Goal: Information Seeking & Learning: Learn about a topic

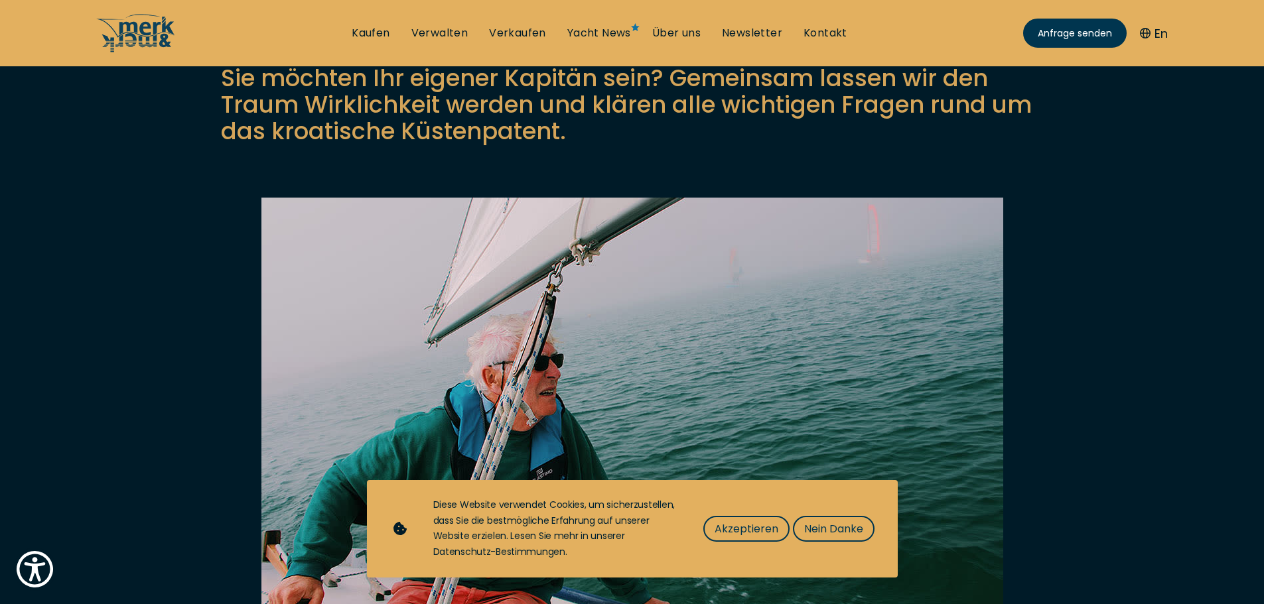
drag, startPoint x: 722, startPoint y: 517, endPoint x: 698, endPoint y: 509, distance: 25.8
click at [698, 510] on div "Diese Website verwendet Cookies, um sicherzustellen, dass Sie die bestmögliche …" at bounding box center [655, 529] width 444 height 63
click at [724, 522] on button "Akzeptieren" at bounding box center [746, 529] width 86 height 26
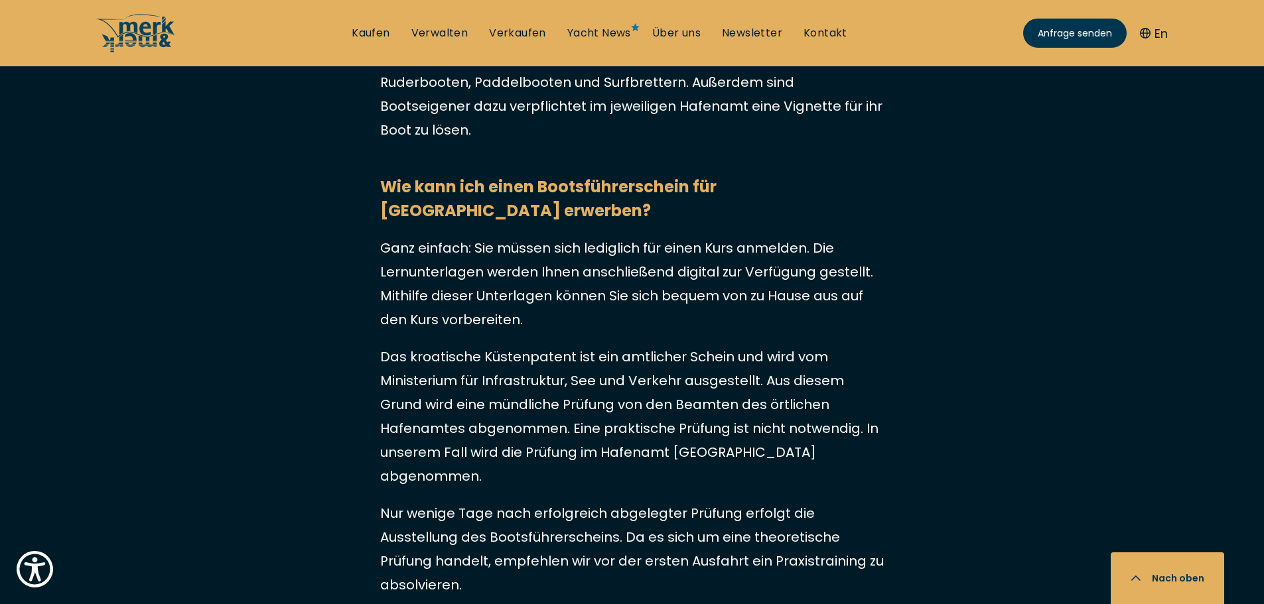
scroll to position [1194, 0]
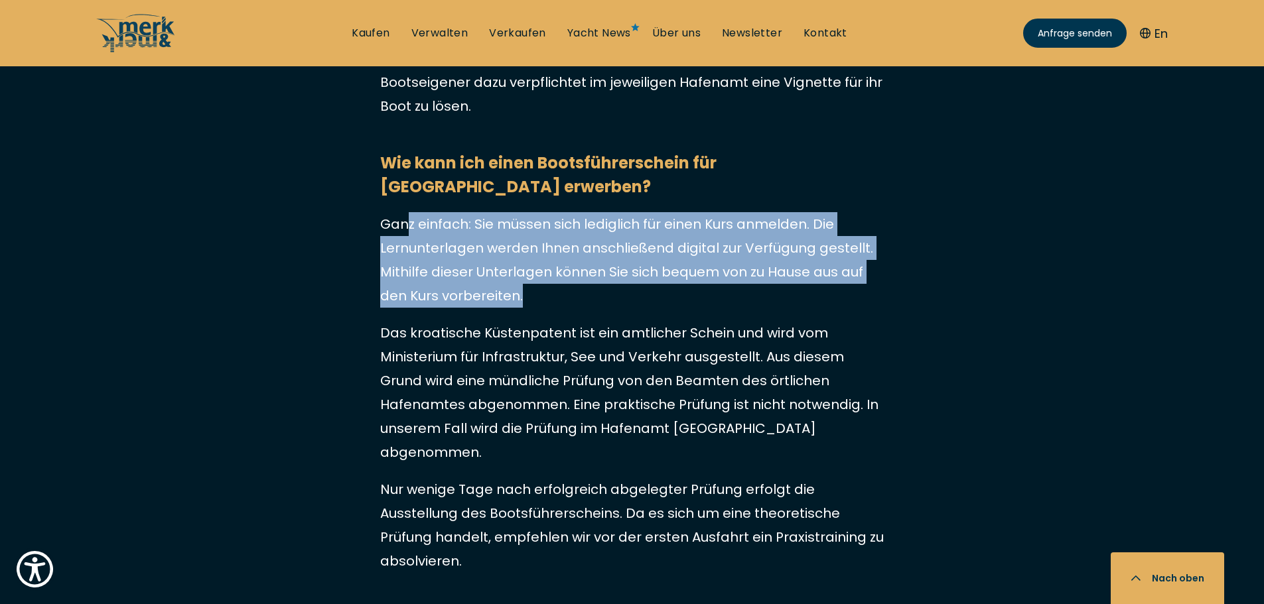
drag, startPoint x: 404, startPoint y: 176, endPoint x: 592, endPoint y: 245, distance: 200.9
click at [592, 245] on p "Ganz einfach: Sie müssen sich lediglich für einen Kurs anmelden. Die Lernunterl…" at bounding box center [632, 260] width 504 height 96
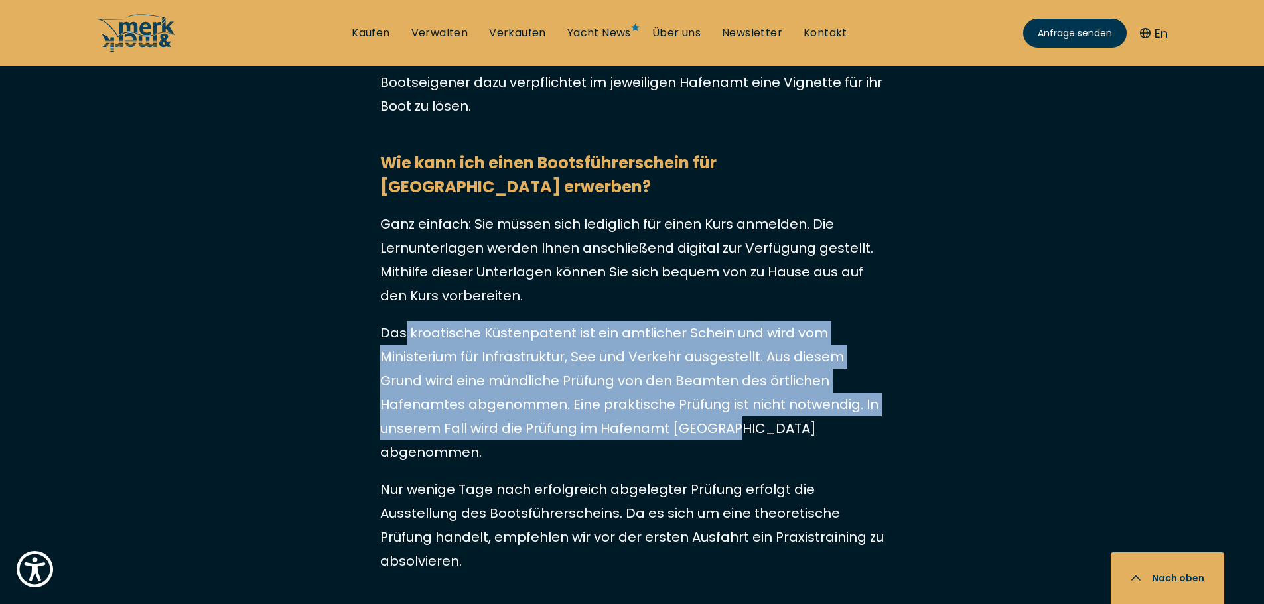
drag, startPoint x: 405, startPoint y: 291, endPoint x: 642, endPoint y: 391, distance: 258.0
click at [642, 391] on p "Das kroatische Küstenpatent ist ein amtlicher Schein und wird vom Ministerium f…" at bounding box center [632, 392] width 504 height 143
click at [643, 391] on p "Das kroatische Küstenpatent ist ein amtlicher Schein und wird vom Ministerium f…" at bounding box center [632, 392] width 504 height 143
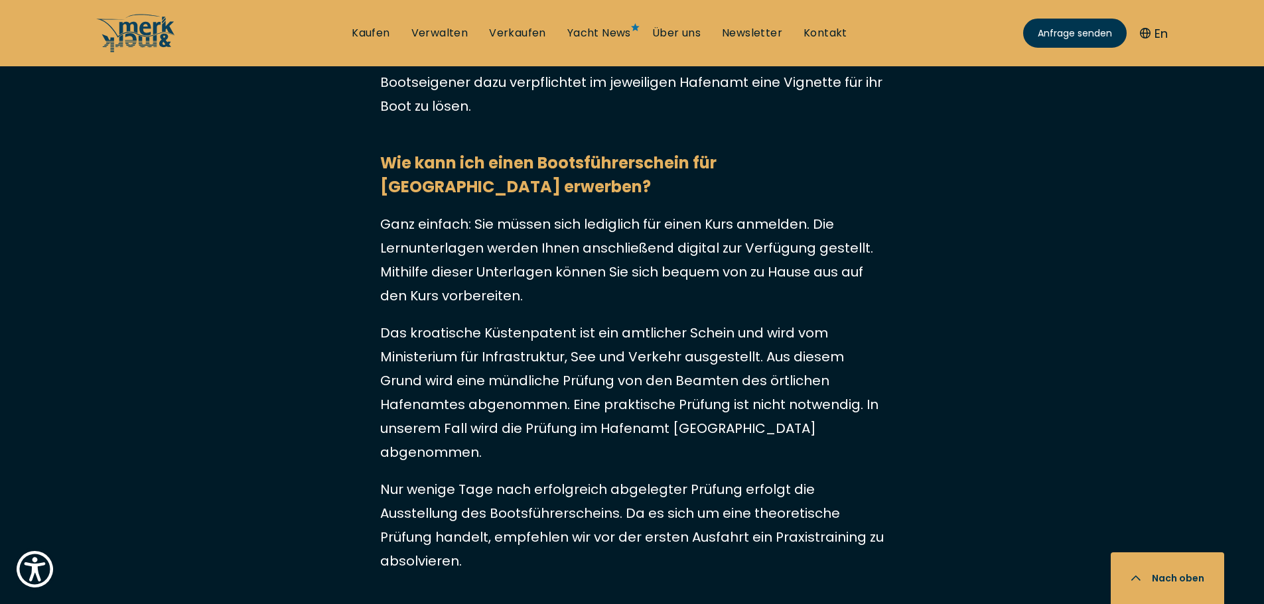
click at [578, 381] on p "Das kroatische Küstenpatent ist ein amtlicher Schein und wird vom Ministerium f…" at bounding box center [632, 392] width 504 height 143
drag, startPoint x: 580, startPoint y: 381, endPoint x: 626, endPoint y: 387, distance: 46.1
click at [626, 387] on p "Das kroatische Küstenpatent ist ein amtlicher Schein und wird vom Ministerium f…" at bounding box center [632, 392] width 504 height 143
copy p "Vodice"
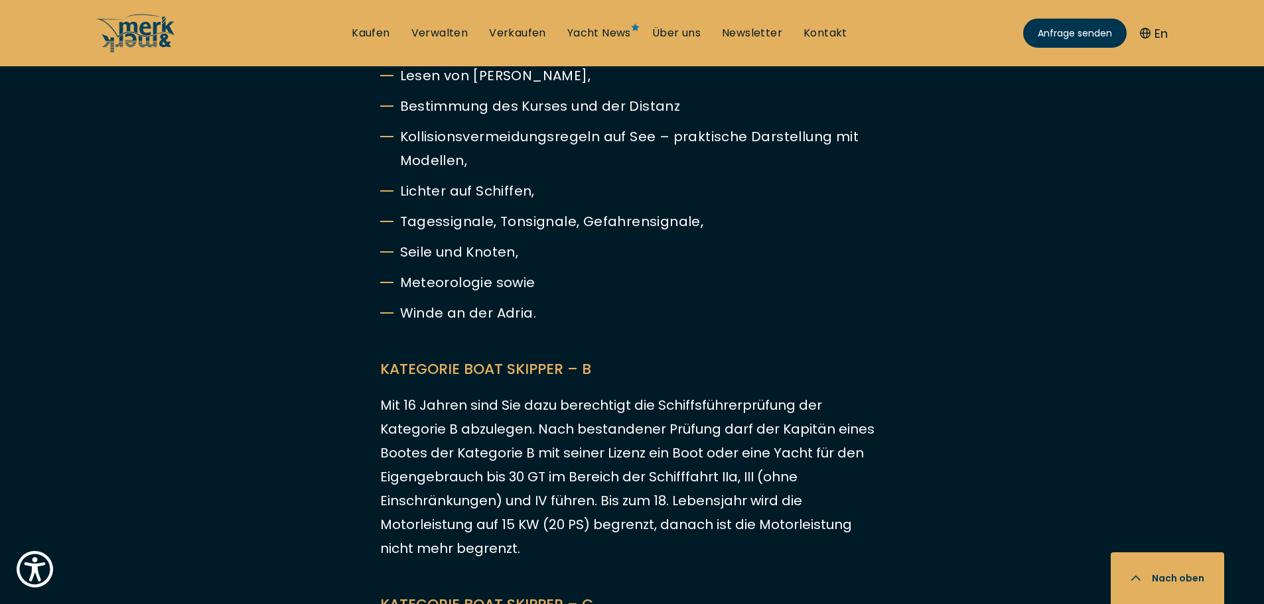
scroll to position [2521, 0]
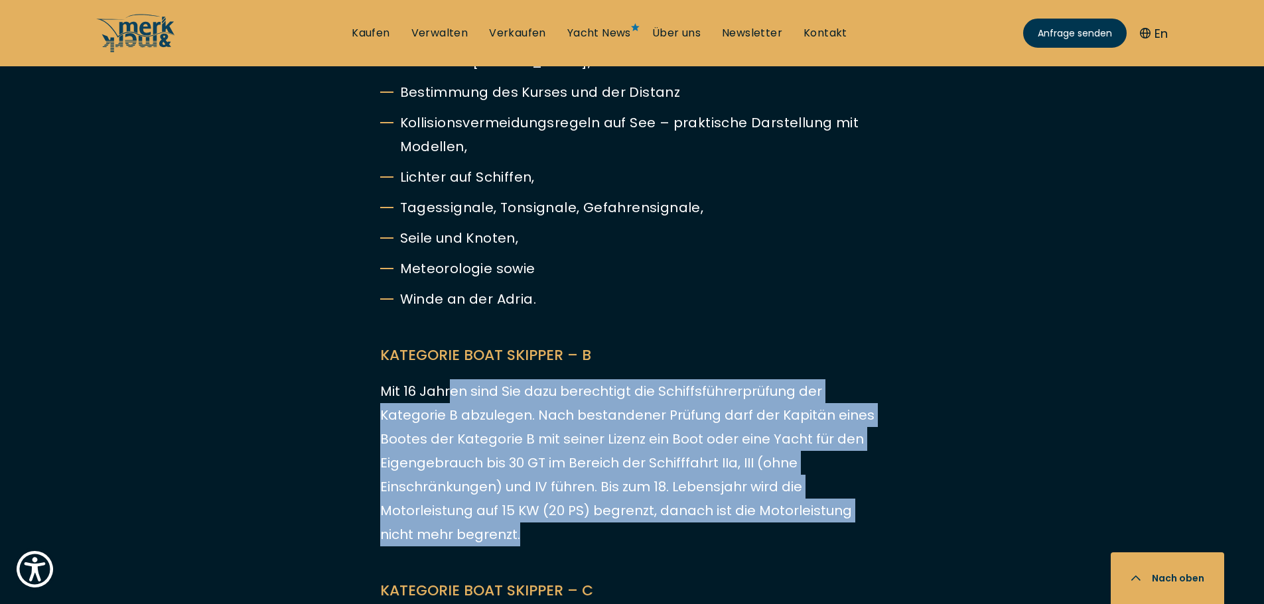
drag, startPoint x: 447, startPoint y: 324, endPoint x: 588, endPoint y: 464, distance: 198.4
click at [588, 464] on p "Mit 16 Jahren sind Sie dazu berechtigt die Schiffsführerprüfung der Kategorie B…" at bounding box center [632, 462] width 504 height 167
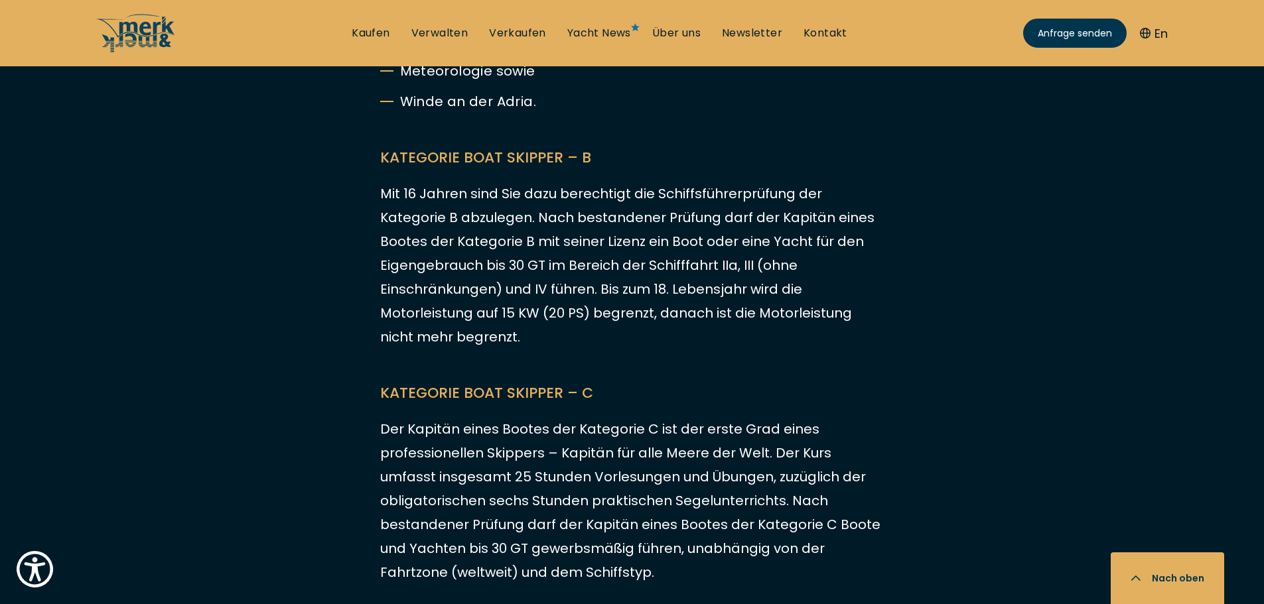
scroll to position [2720, 0]
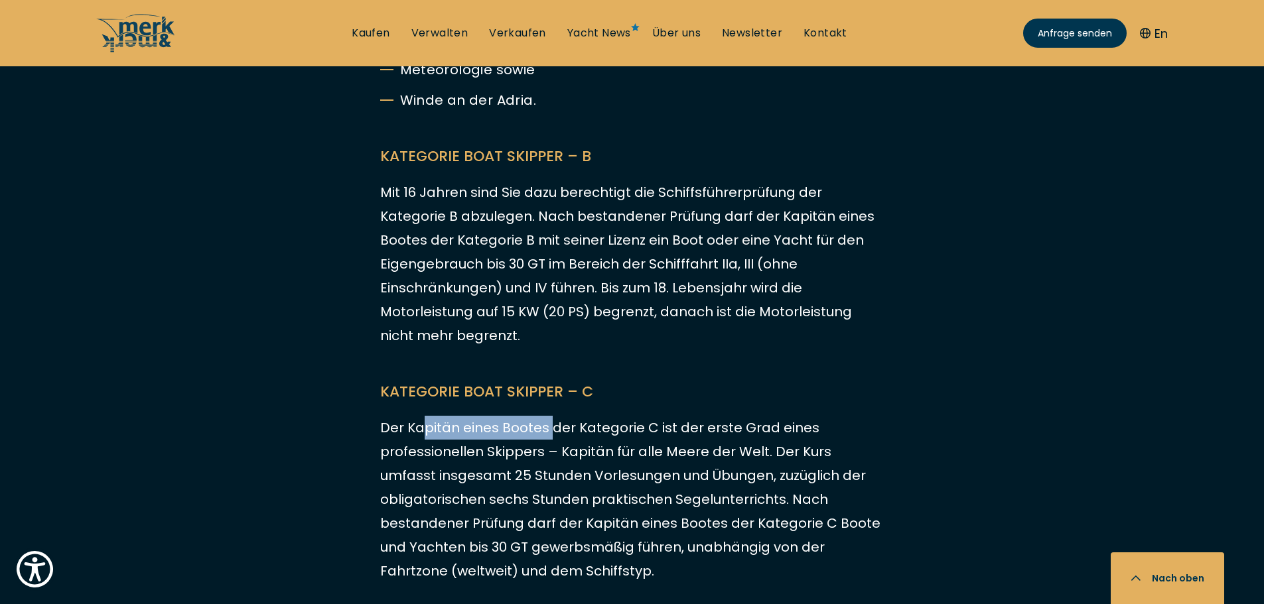
drag, startPoint x: 421, startPoint y: 364, endPoint x: 563, endPoint y: 371, distance: 142.2
click at [551, 416] on p "Der Kapitän eines Bootes der Kategorie C ist der erste Grad eines professionell…" at bounding box center [632, 499] width 504 height 167
click at [568, 416] on p "Der Kapitän eines Bootes der Kategorie C ist der erste Grad eines professionell…" at bounding box center [632, 499] width 504 height 167
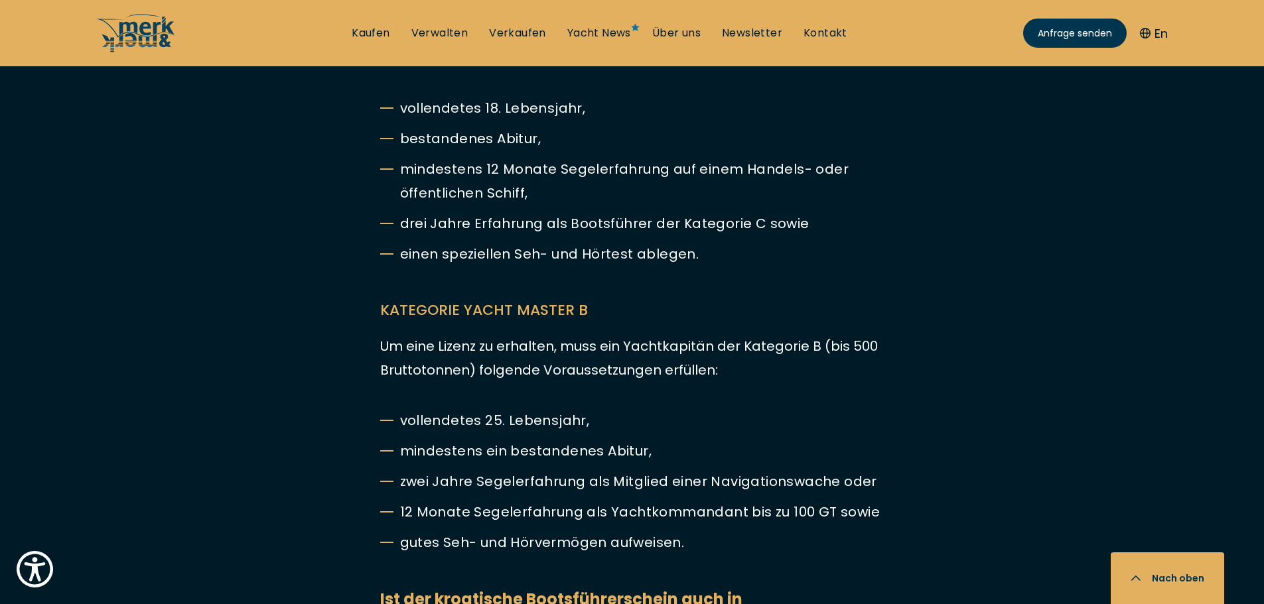
scroll to position [3317, 0]
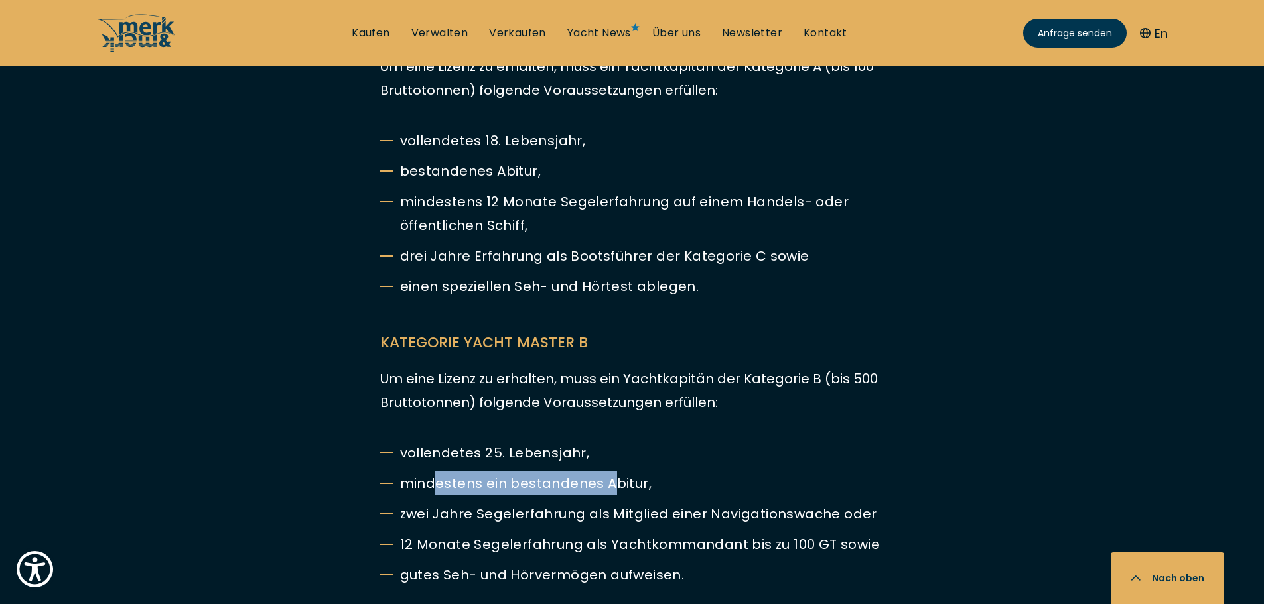
drag, startPoint x: 435, startPoint y: 411, endPoint x: 610, endPoint y: 410, distance: 175.1
click at [610, 472] on li "mindestens ein bestandenes Abitur," at bounding box center [632, 484] width 504 height 24
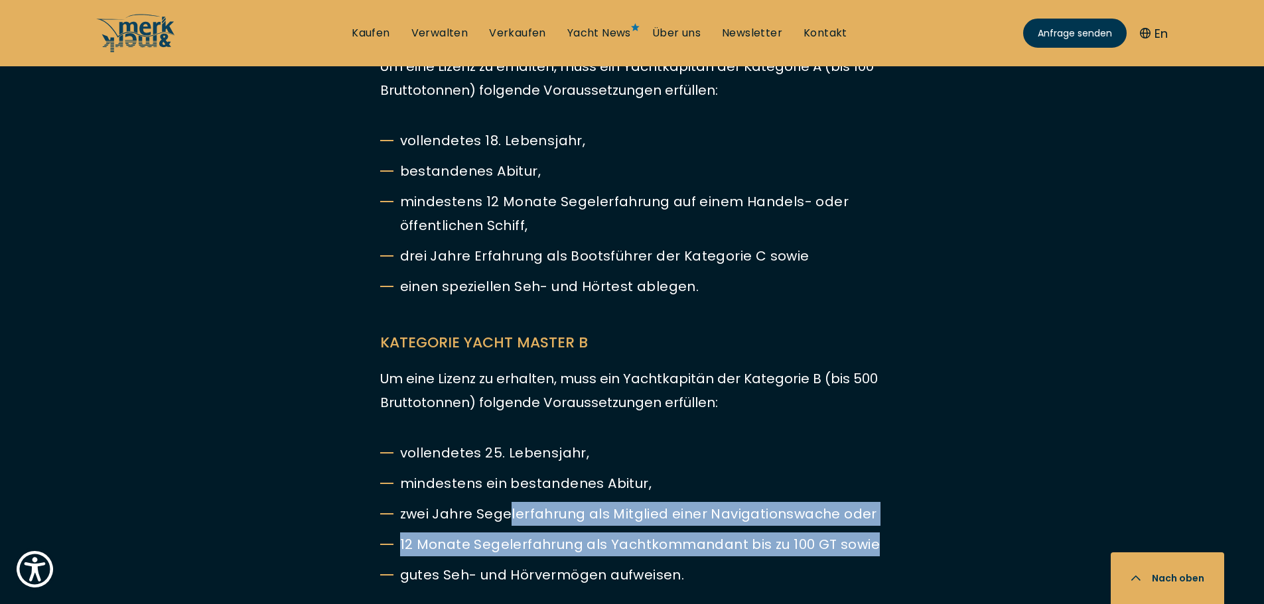
drag, startPoint x: 512, startPoint y: 444, endPoint x: 934, endPoint y: 465, distance: 422.4
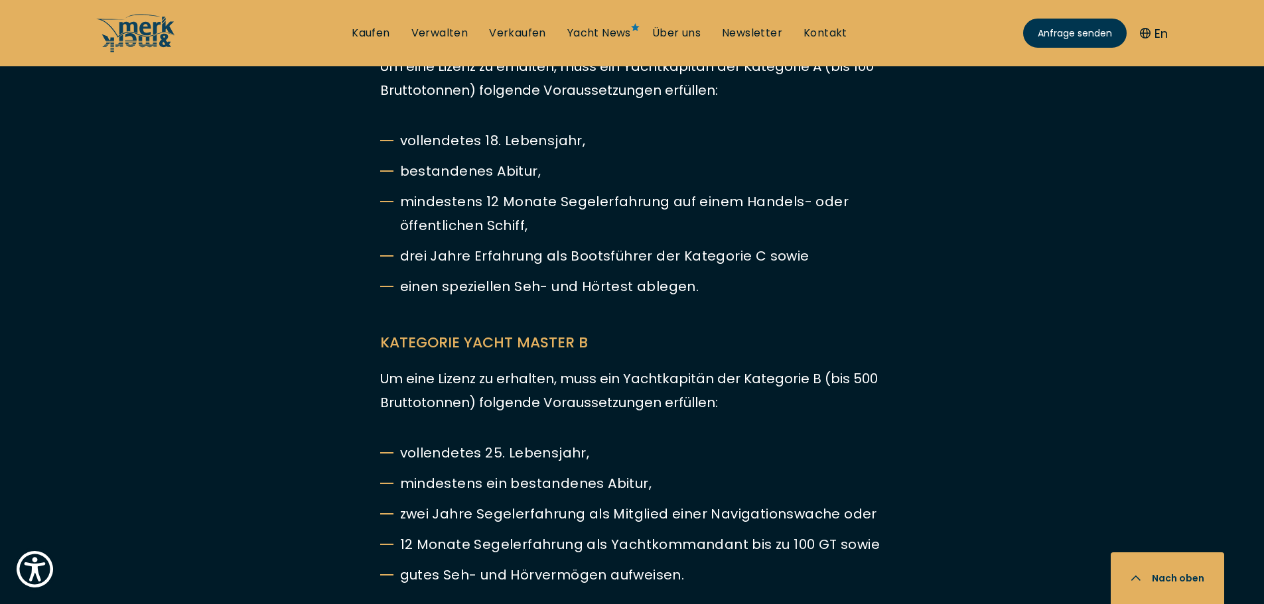
click at [840, 563] on li "gutes Seh- und Hörvermögen aufweisen." at bounding box center [632, 575] width 504 height 24
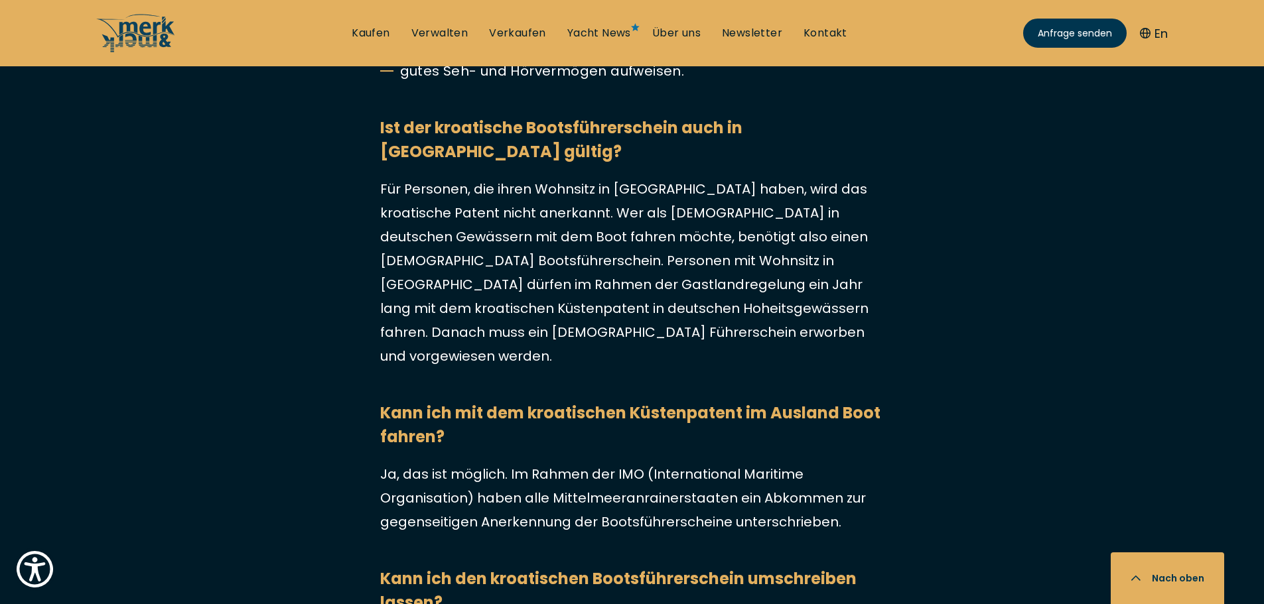
scroll to position [3847, 0]
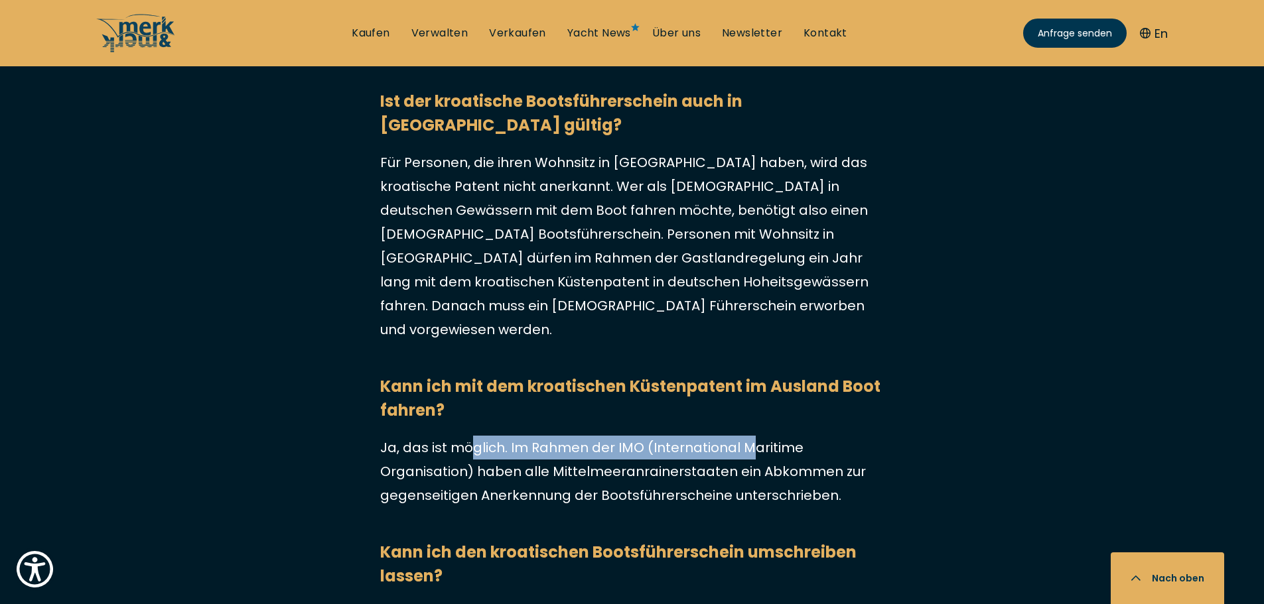
drag, startPoint x: 531, startPoint y: 341, endPoint x: 748, endPoint y: 331, distance: 216.5
click at [753, 436] on p "Ja, das ist möglich. Im Rahmen der IMO (International Maritime Organisation) ha…" at bounding box center [632, 472] width 504 height 72
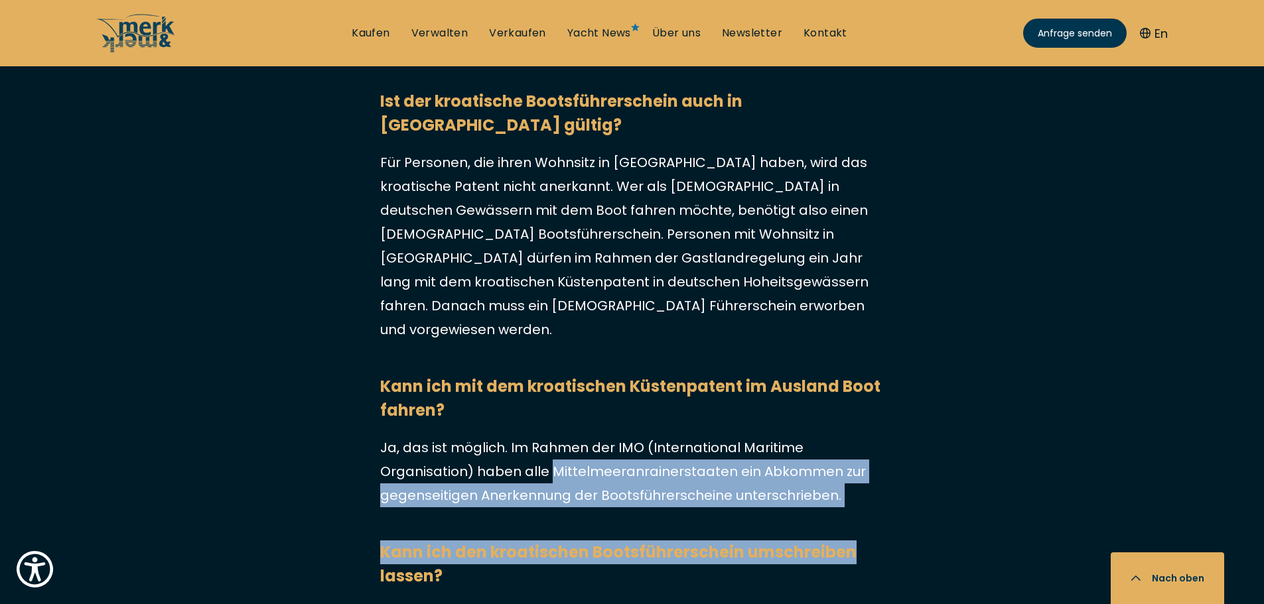
drag, startPoint x: 552, startPoint y: 373, endPoint x: 859, endPoint y: 413, distance: 309.6
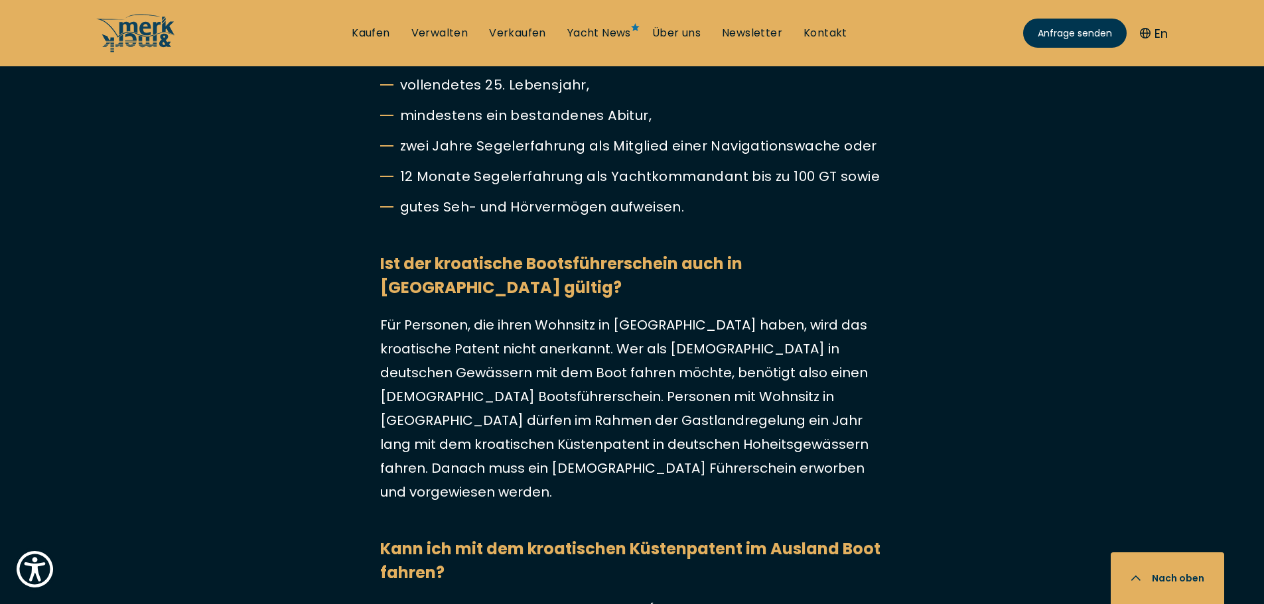
scroll to position [3516, 0]
